Goal: Task Accomplishment & Management: Use online tool/utility

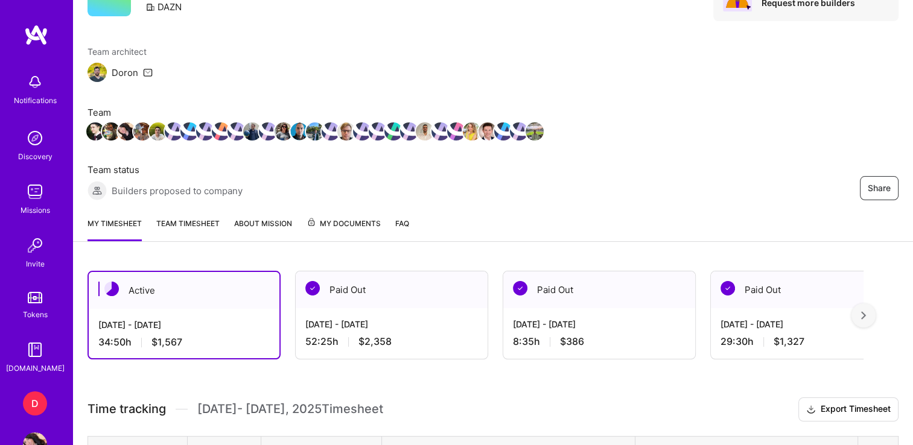
scroll to position [71, 0]
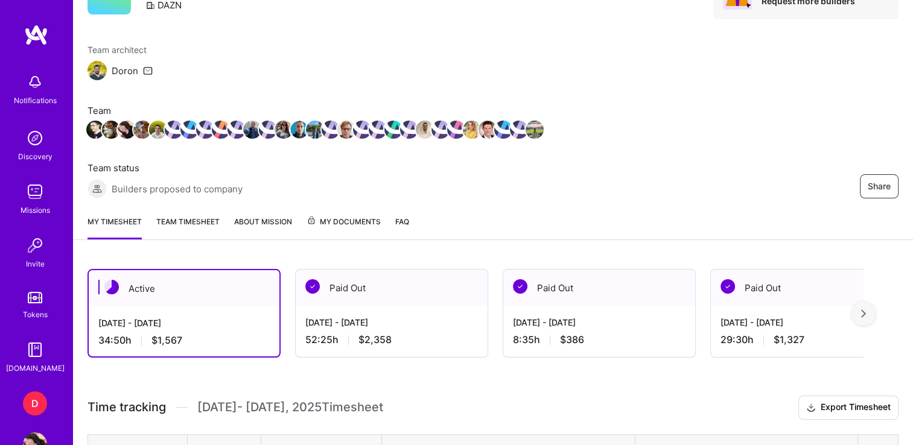
click at [27, 406] on div "D" at bounding box center [35, 403] width 24 height 24
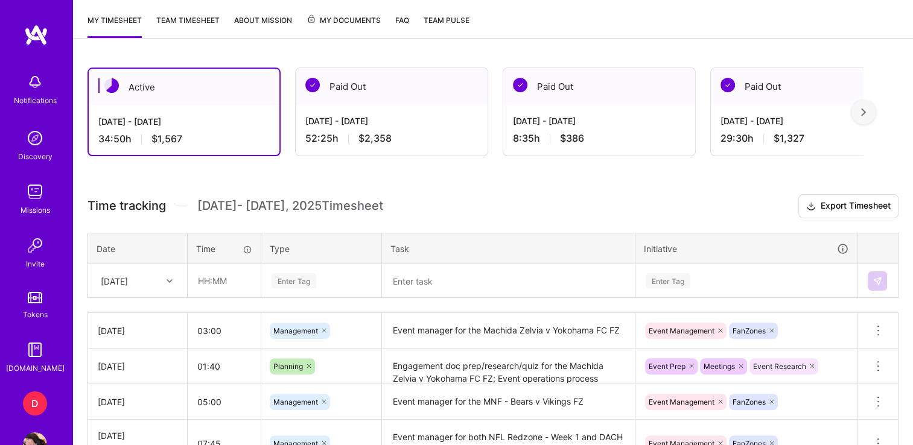
scroll to position [274, 0]
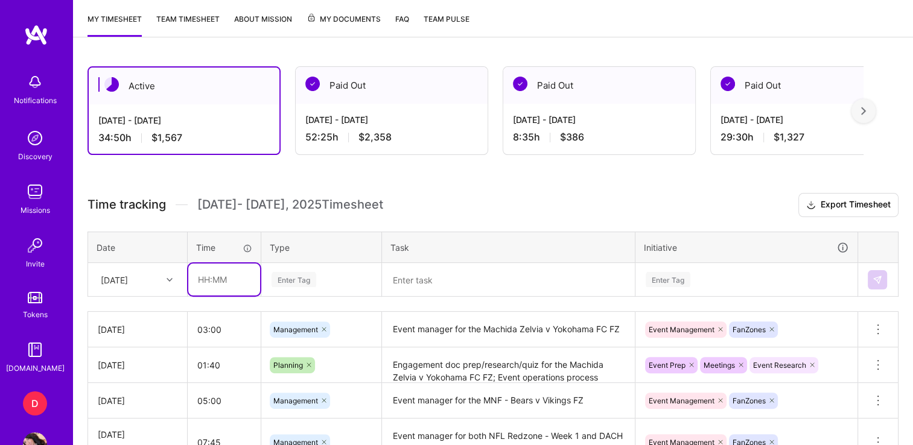
click at [205, 282] on input "text" at bounding box center [224, 280] width 72 height 32
type input "01:30"
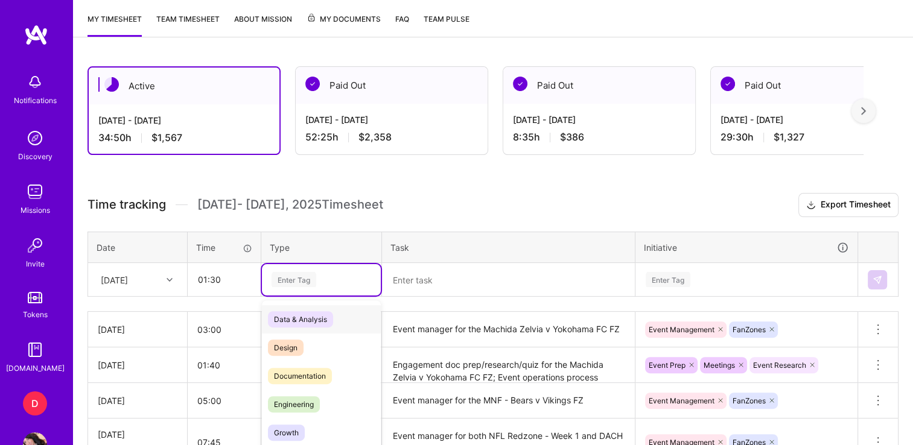
scroll to position [313, 0]
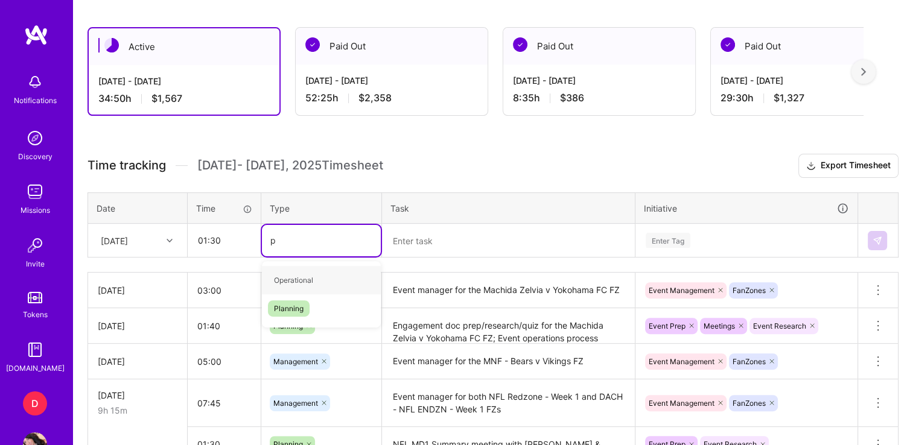
type input "pl"
click at [296, 280] on span "Planning" at bounding box center [289, 280] width 42 height 16
click at [462, 233] on textarea at bounding box center [508, 240] width 250 height 31
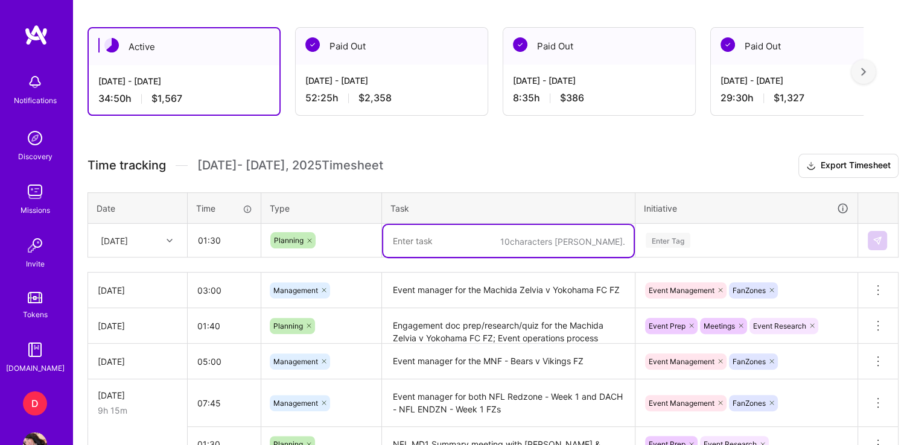
type textarea "P"
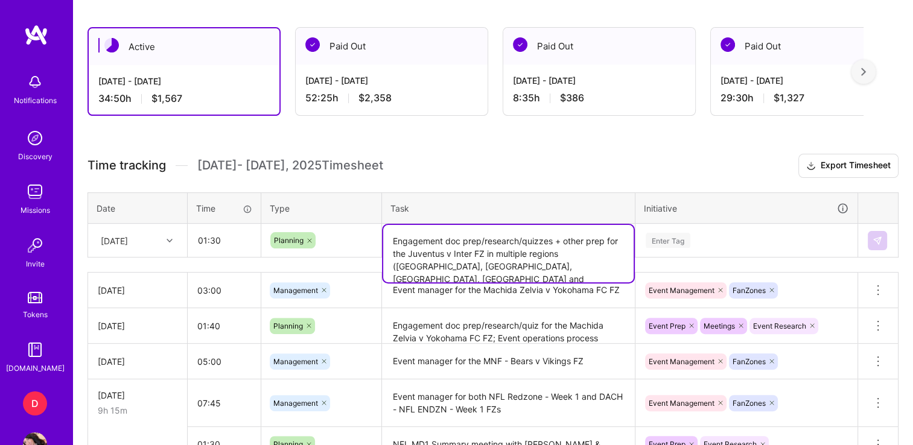
type textarea "Engagement doc prep/research/quizzes + other prep for the Juventus v Inter FZ i…"
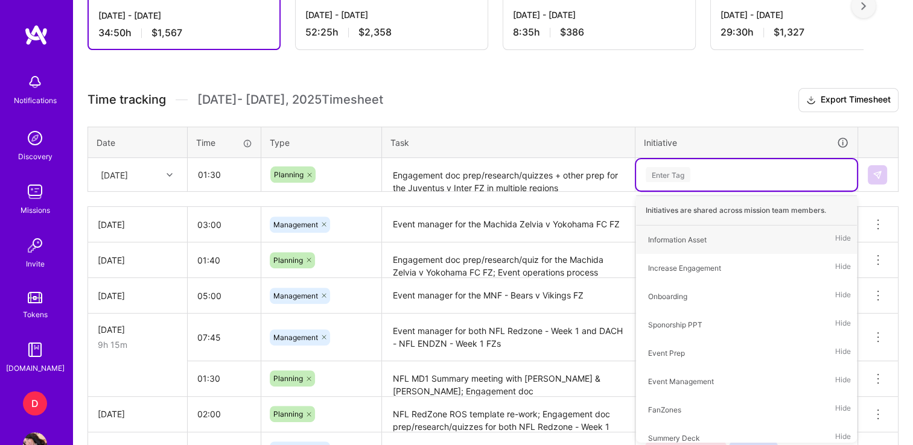
type input "p"
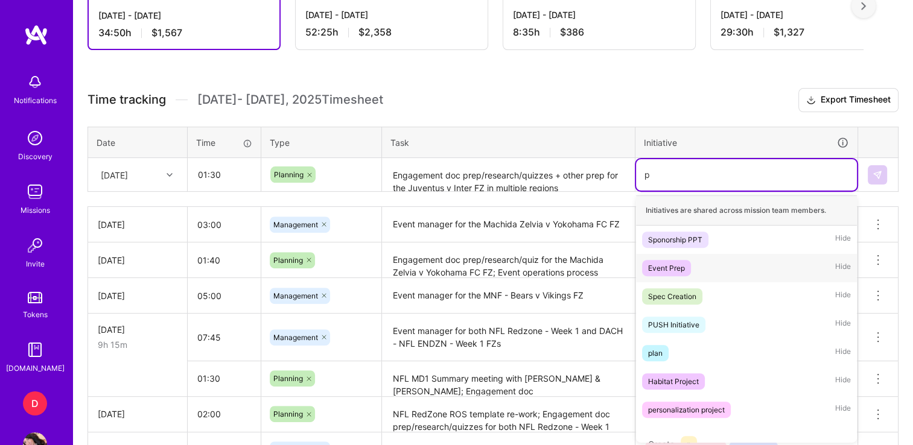
click at [673, 269] on div "Event Prep" at bounding box center [666, 268] width 37 height 13
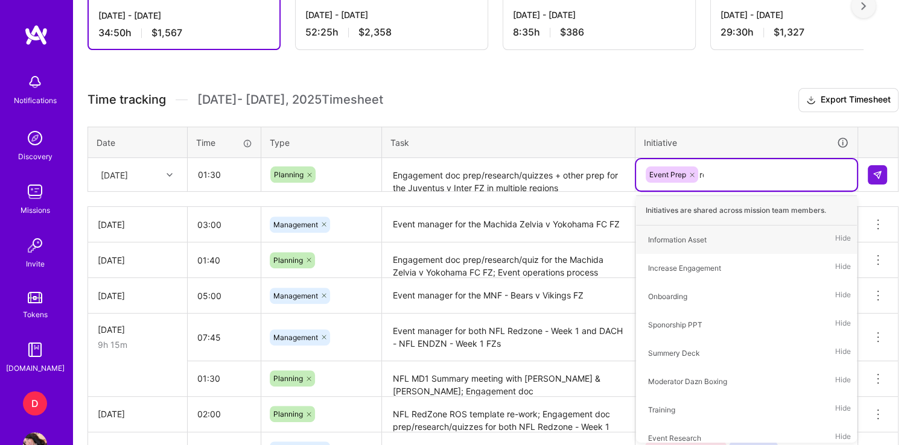
type input "res"
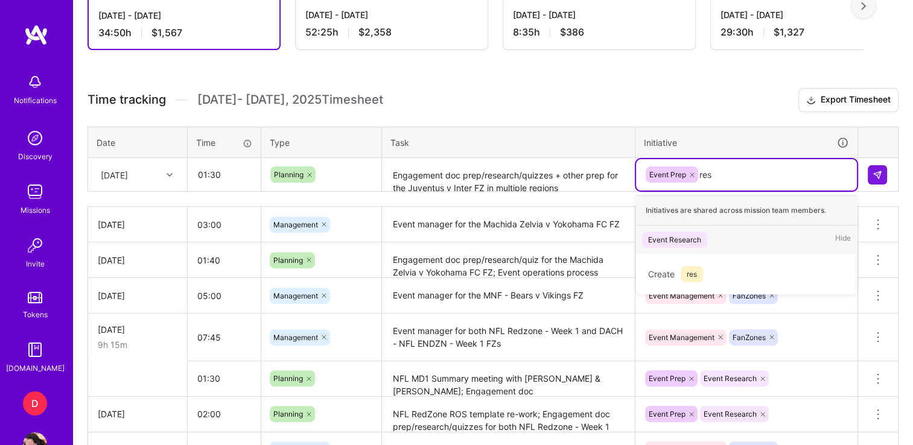
click at [664, 236] on div "Event Research" at bounding box center [674, 239] width 53 height 13
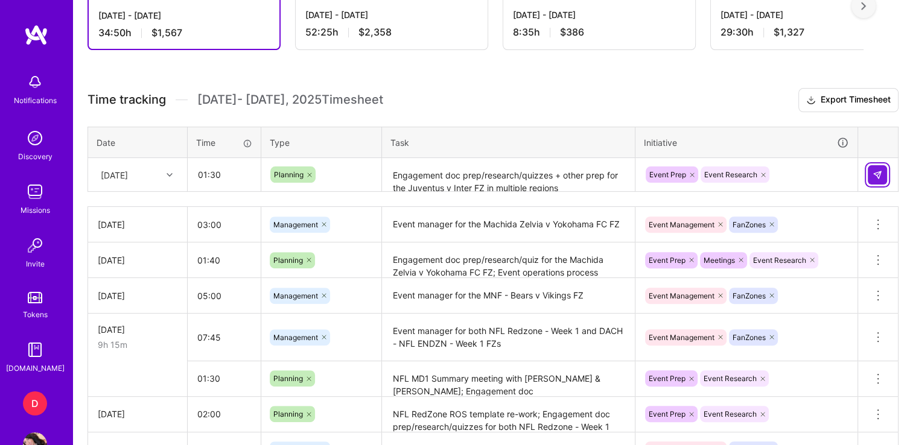
click at [876, 165] on button at bounding box center [876, 174] width 19 height 19
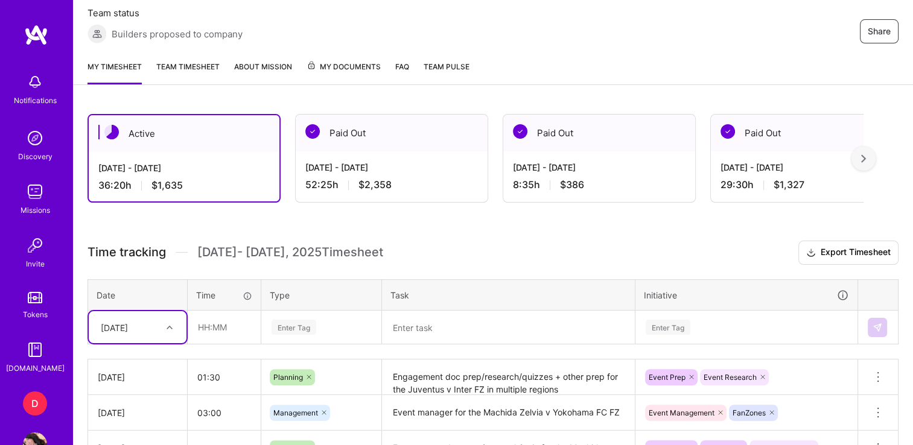
scroll to position [0, 0]
